Goal: Task Accomplishment & Management: Manage account settings

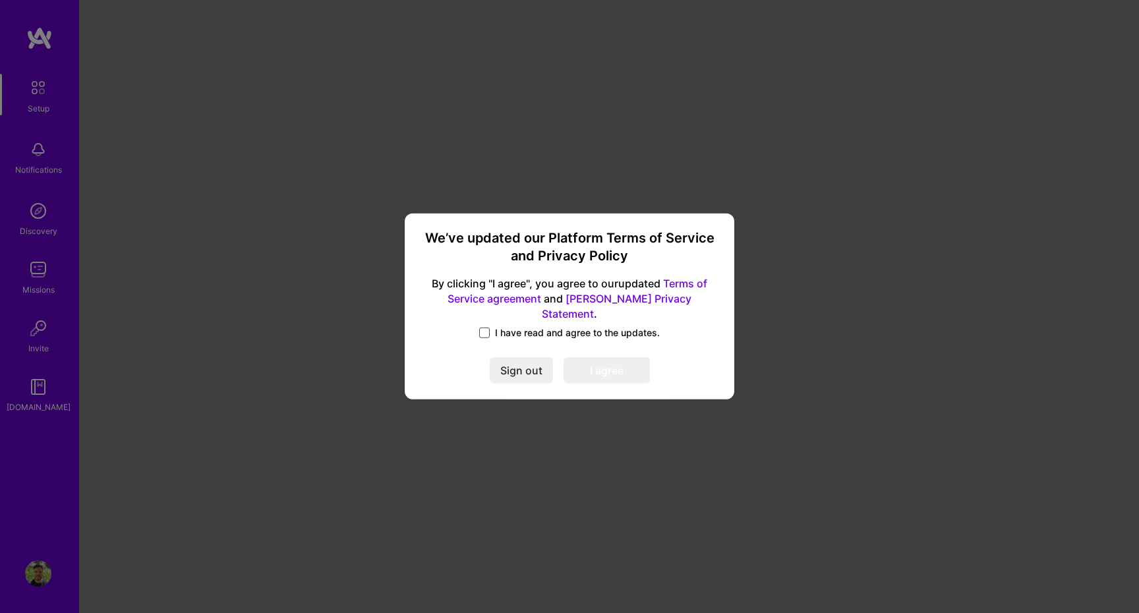
click at [489, 328] on span at bounding box center [484, 333] width 11 height 11
click at [0, 0] on input "I have read and agree to the updates." at bounding box center [0, 0] width 0 height 0
click at [589, 363] on button "I agree" at bounding box center [607, 371] width 86 height 26
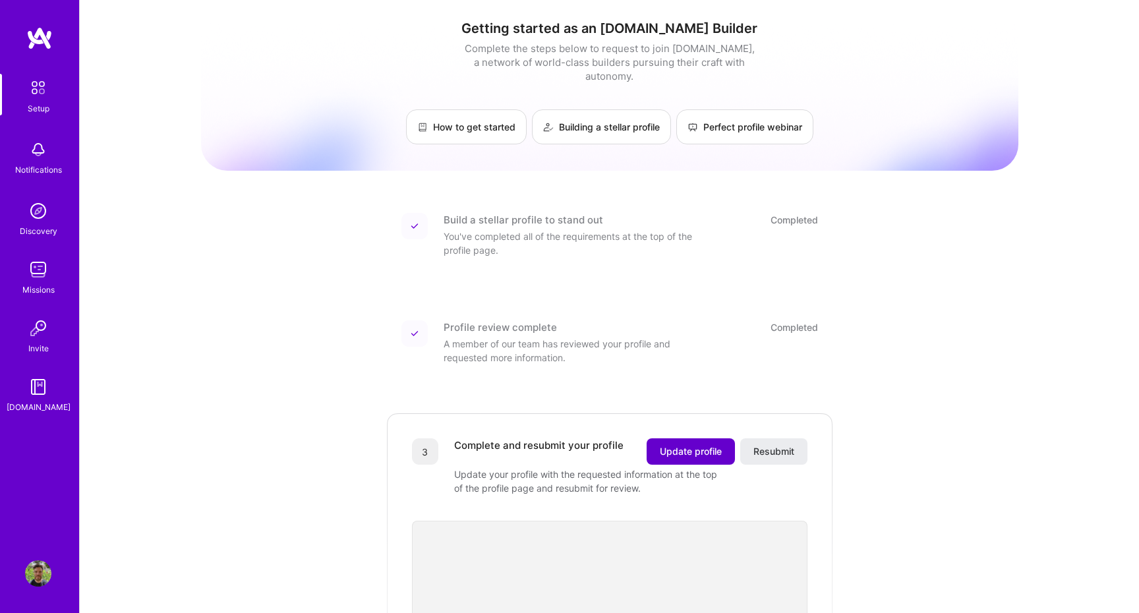
click at [677, 445] on span "Update profile" at bounding box center [691, 451] width 62 height 13
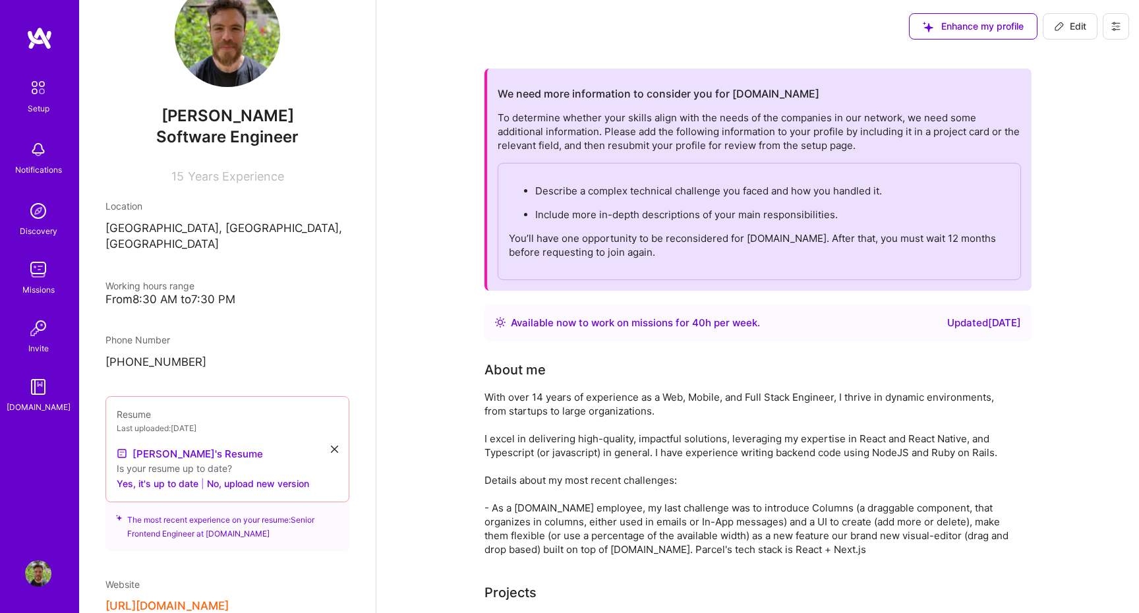
scroll to position [61, 0]
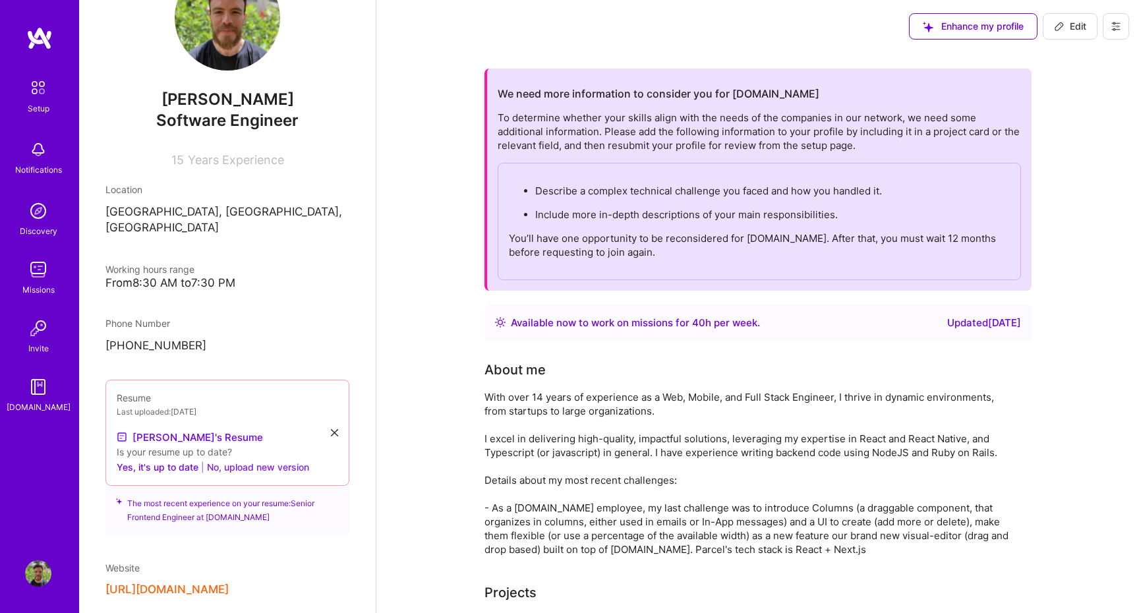
click at [227, 467] on button "No, upload new version" at bounding box center [258, 467] width 102 height 16
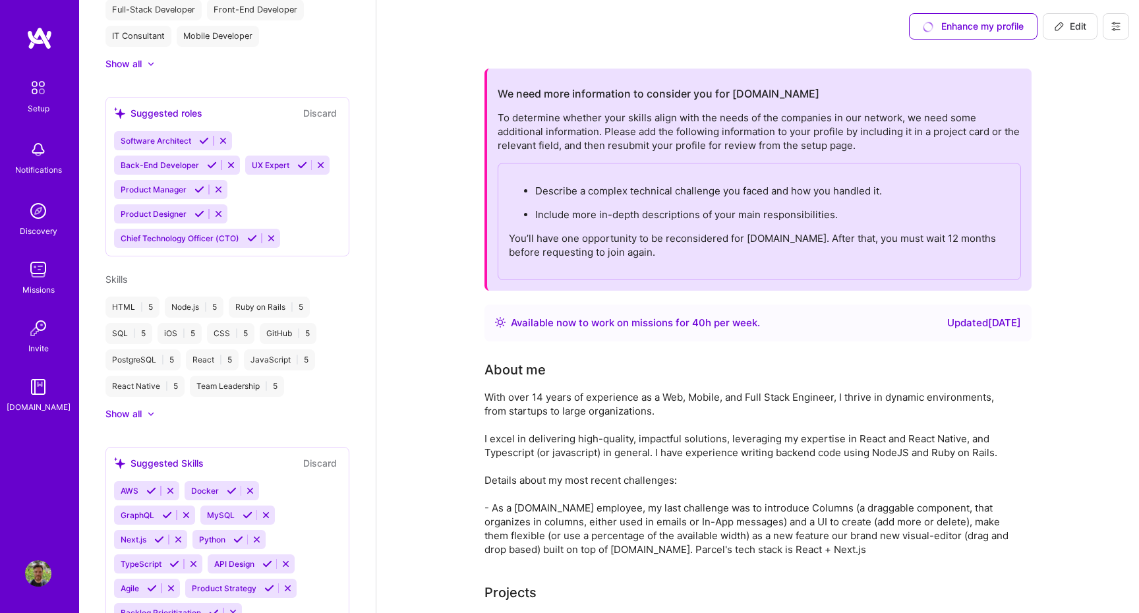
scroll to position [687, 0]
click at [195, 190] on icon at bounding box center [199, 189] width 10 height 10
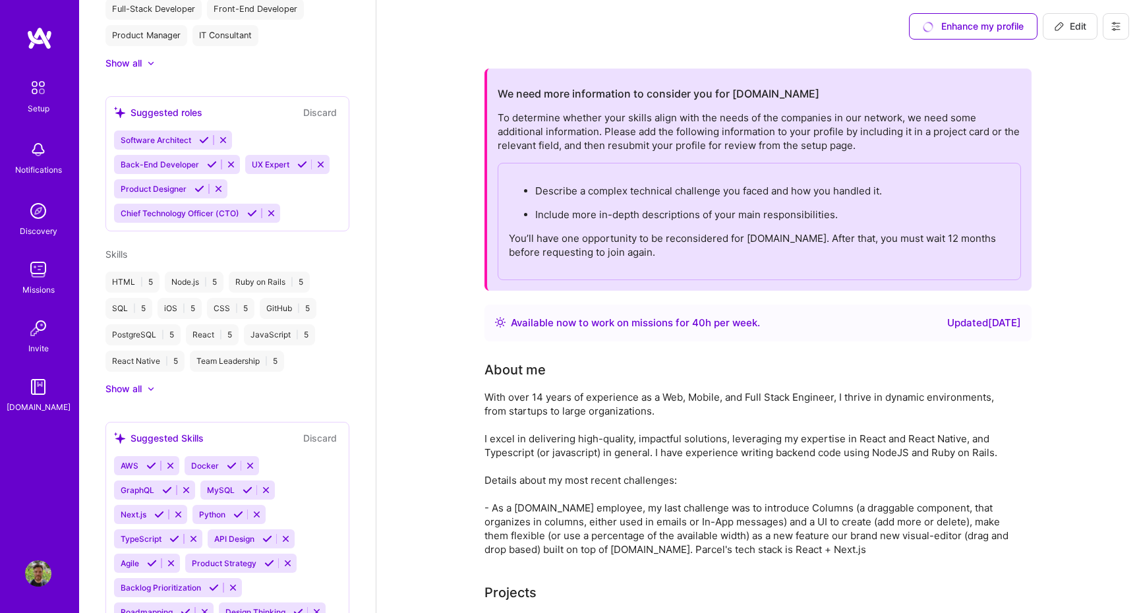
click at [297, 160] on icon at bounding box center [302, 165] width 10 height 10
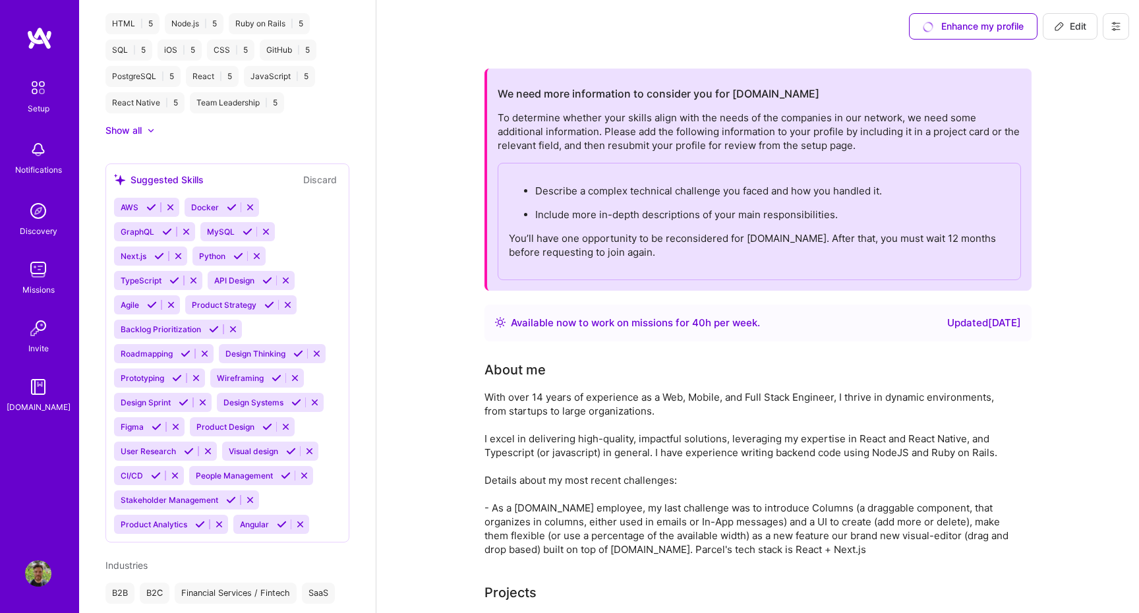
scroll to position [947, 0]
click at [229, 204] on icon at bounding box center [232, 205] width 10 height 10
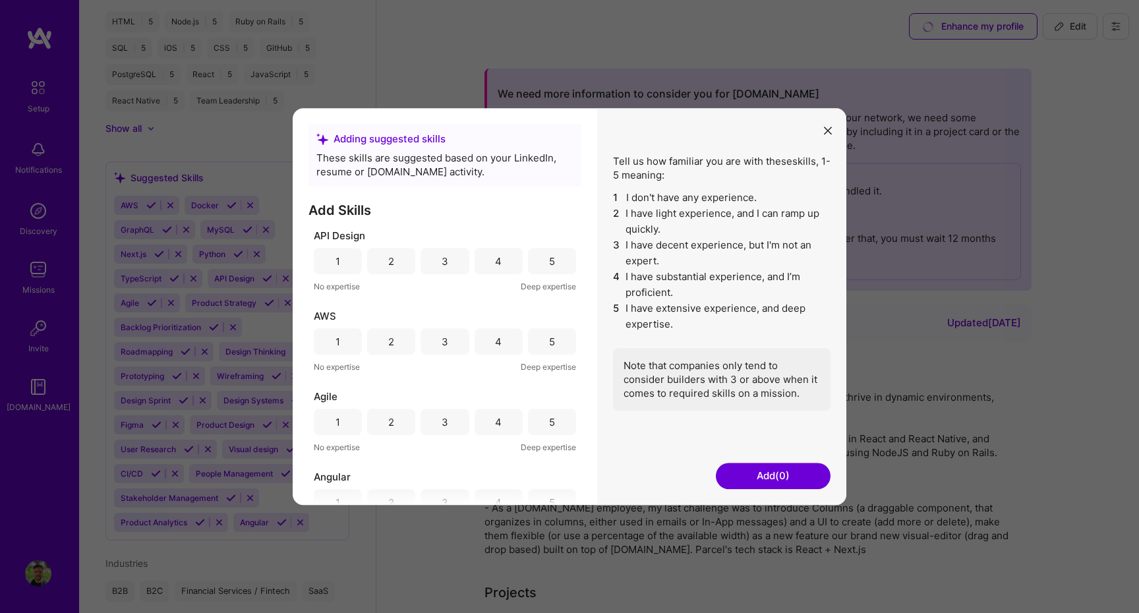
click at [838, 122] on div "Tell us how familiar you are with these skills , 1-5 meaning: 1 I don't have an…" at bounding box center [721, 306] width 249 height 397
click at [828, 124] on button "modal" at bounding box center [828, 130] width 16 height 22
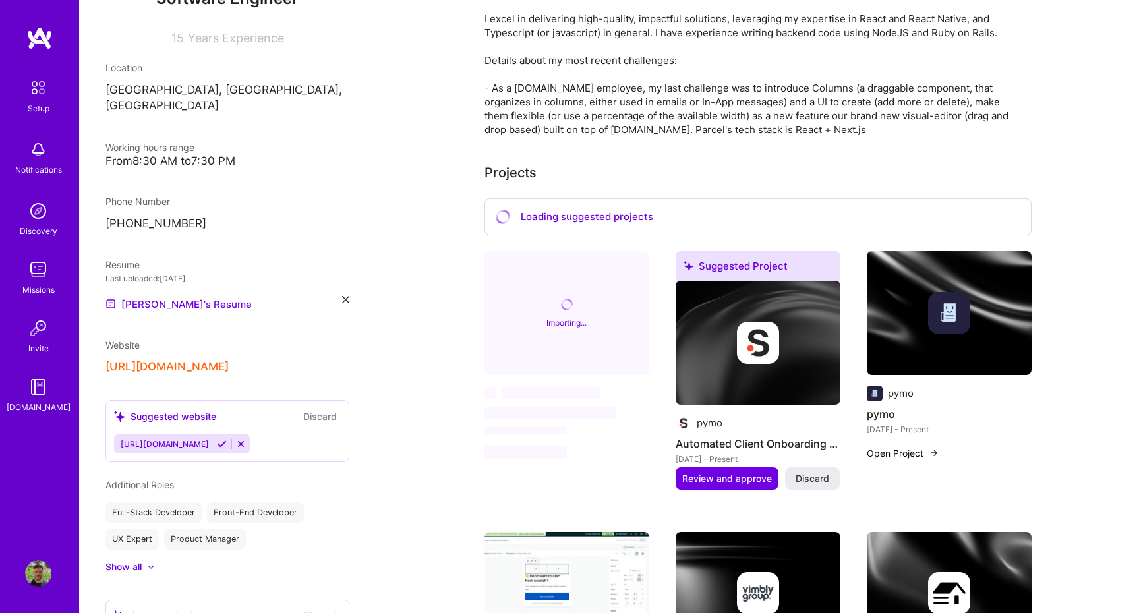
scroll to position [0, 0]
